Goal: Navigation & Orientation: Understand site structure

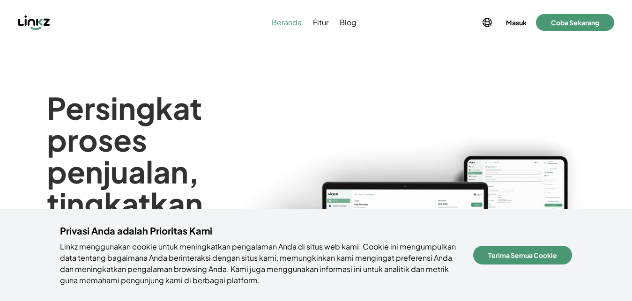
click at [291, 24] on span "Beranda" at bounding box center [287, 22] width 30 height 11
click at [318, 22] on span "Fitur" at bounding box center [320, 22] width 15 height 11
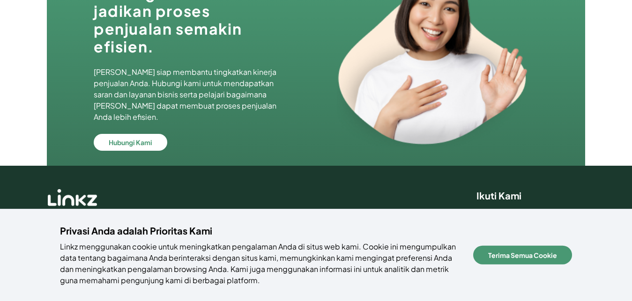
scroll to position [2734, 0]
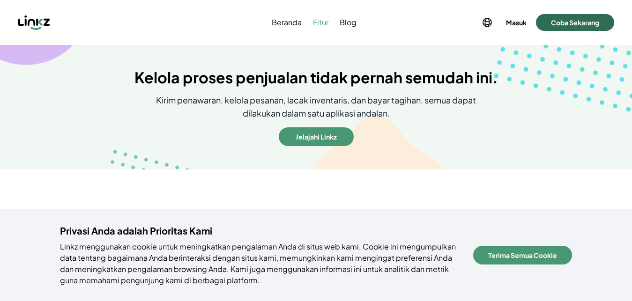
click at [581, 24] on button "Coba Sekarang" at bounding box center [575, 22] width 78 height 17
click at [281, 26] on span "Beranda" at bounding box center [287, 22] width 30 height 11
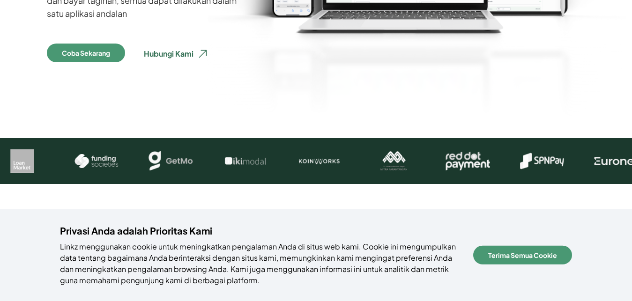
scroll to position [287, 0]
